Goal: Find specific page/section

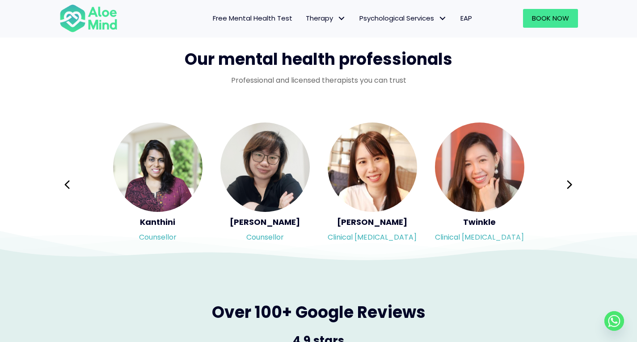
scroll to position [1438, 0]
click at [569, 182] on icon at bounding box center [569, 184] width 5 height 8
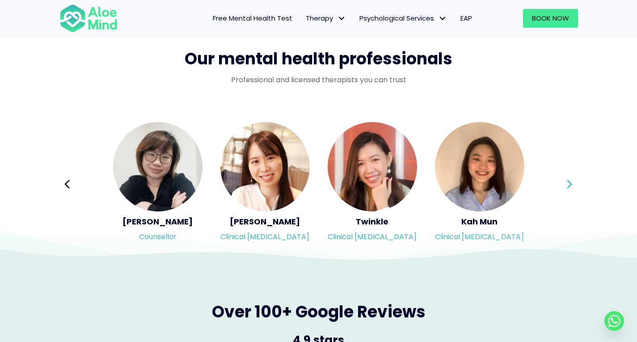
click at [569, 182] on icon at bounding box center [569, 184] width 5 height 8
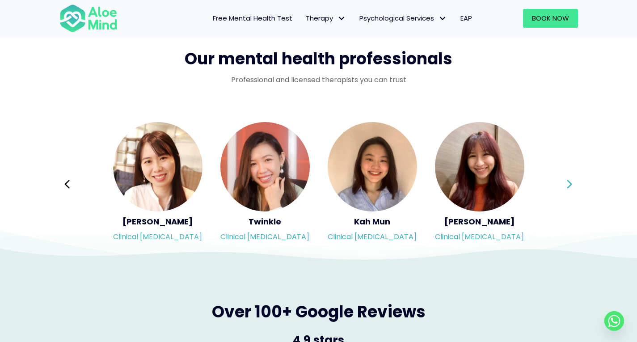
click at [569, 182] on icon at bounding box center [569, 184] width 5 height 8
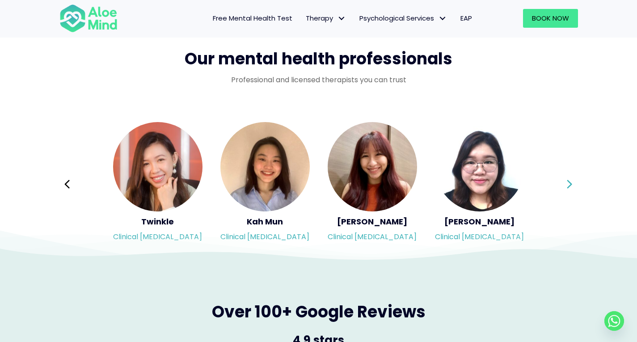
click at [569, 182] on icon at bounding box center [569, 184] width 5 height 8
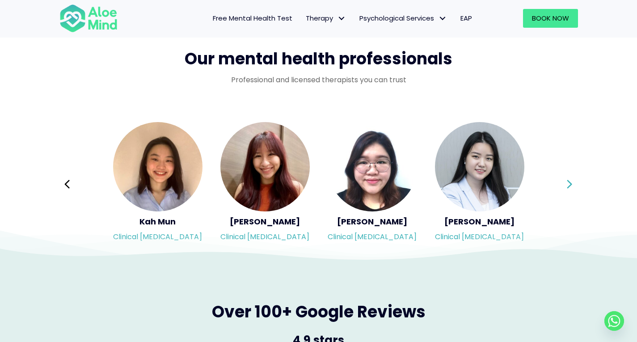
click at [569, 182] on icon at bounding box center [569, 184] width 5 height 8
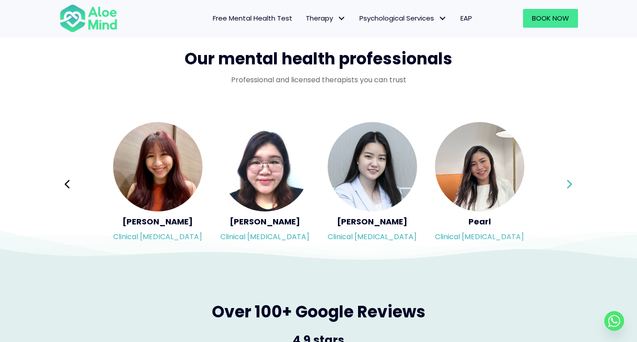
click at [569, 182] on icon at bounding box center [569, 184] width 5 height 8
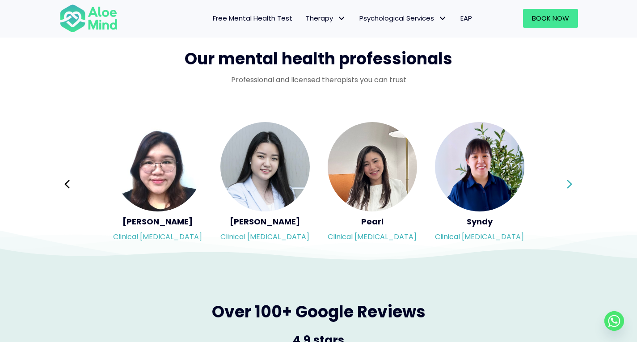
click at [569, 182] on icon at bounding box center [569, 184] width 5 height 8
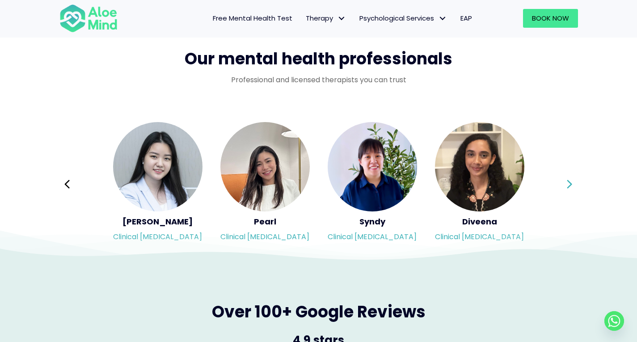
click at [569, 182] on icon at bounding box center [569, 184] width 5 height 8
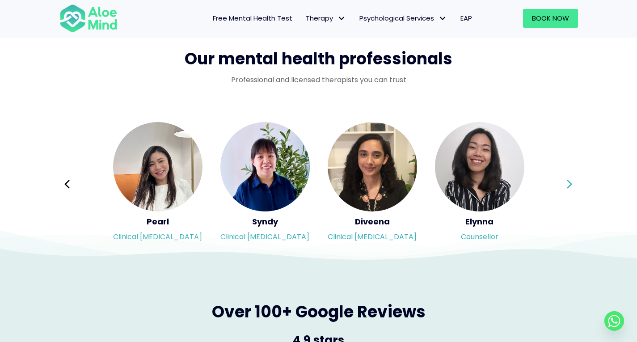
click at [569, 182] on icon at bounding box center [569, 184] width 5 height 8
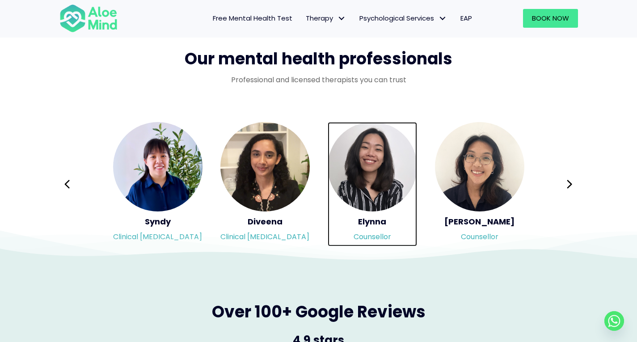
click at [370, 168] on img "Slide 17 of 3" at bounding box center [372, 166] width 89 height 89
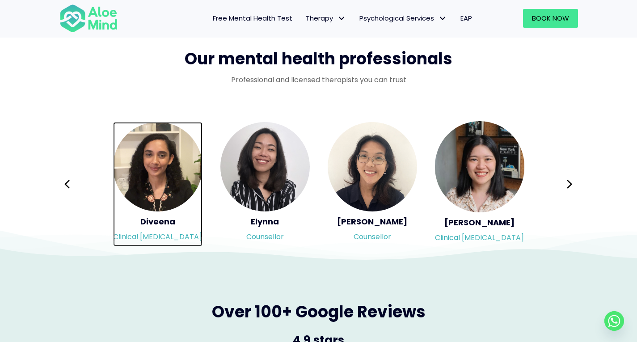
click at [161, 200] on img "Slide 16 of 3" at bounding box center [157, 166] width 89 height 89
